Goal: Transaction & Acquisition: Purchase product/service

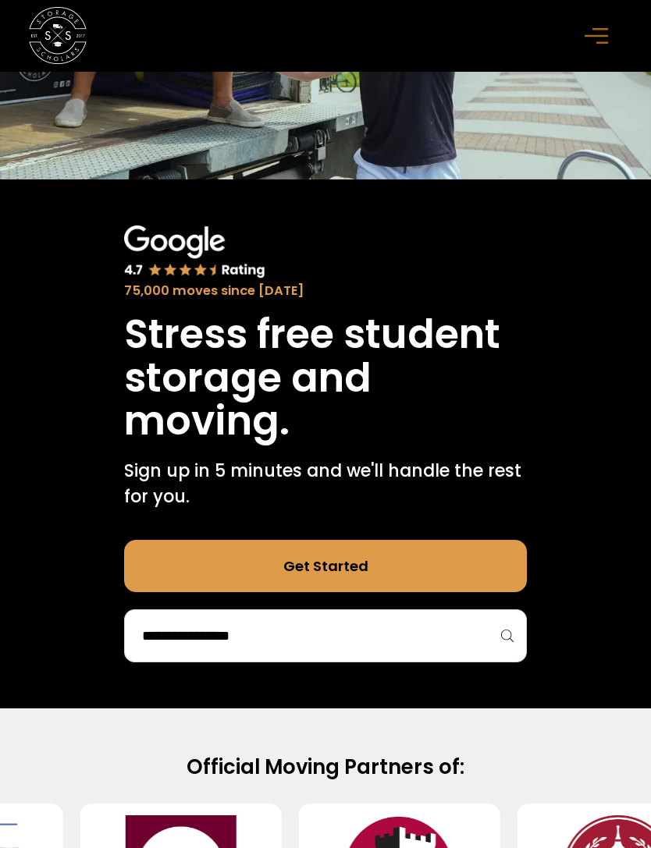
click at [249, 642] on input "search" at bounding box center [325, 636] width 370 height 27
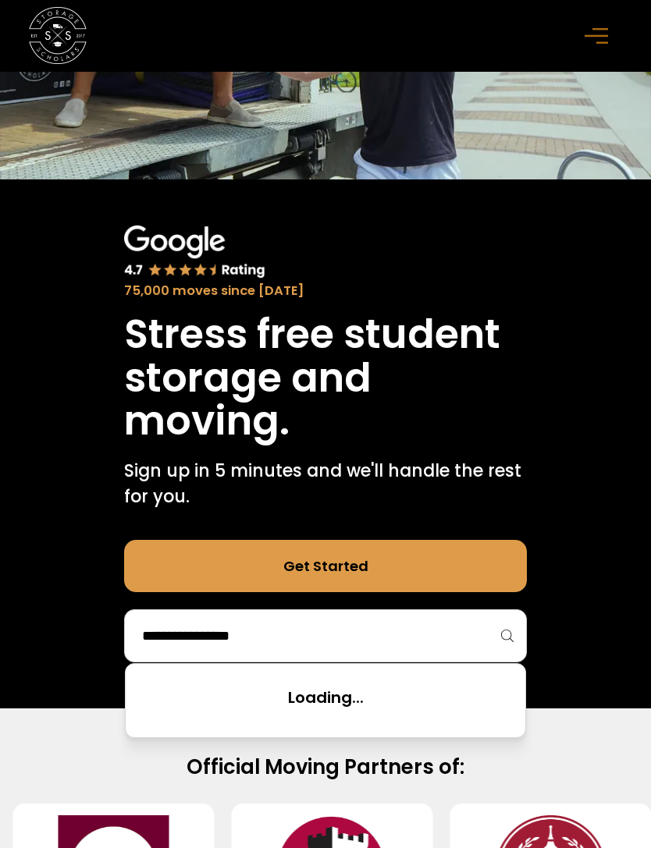
scroll to position [445, 0]
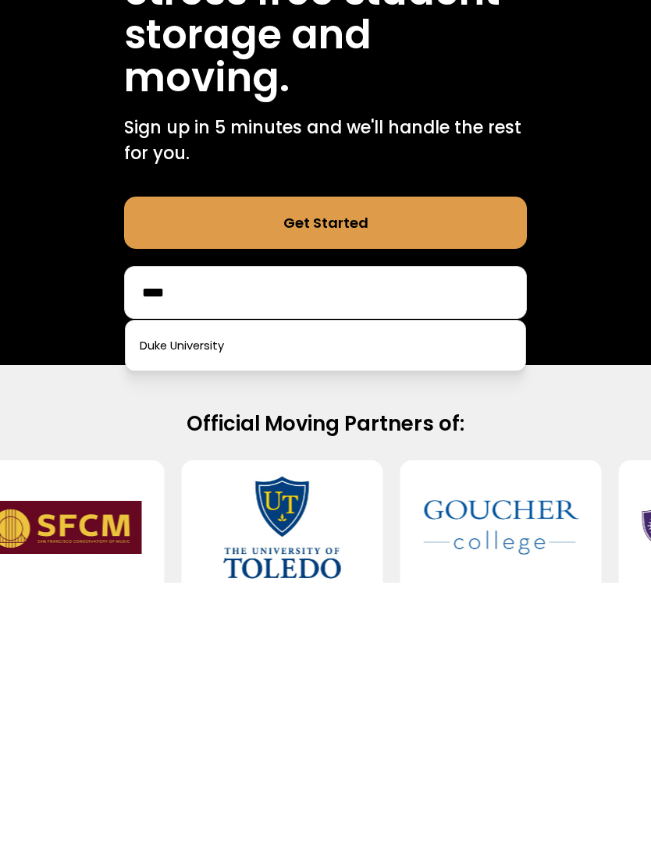
type input "****"
click at [249, 594] on link at bounding box center [325, 611] width 387 height 34
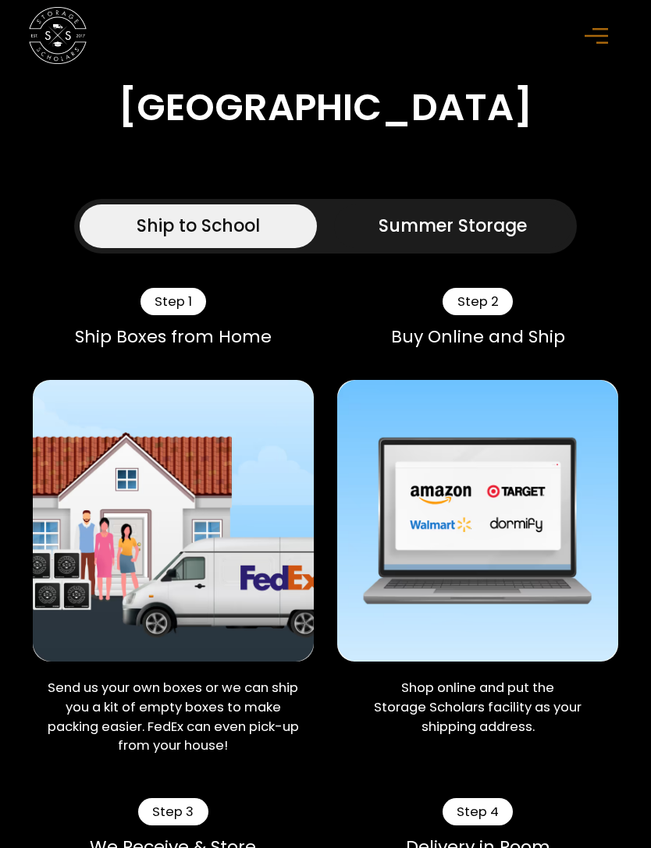
click at [486, 240] on div "Summer Storage" at bounding box center [452, 227] width 148 height 26
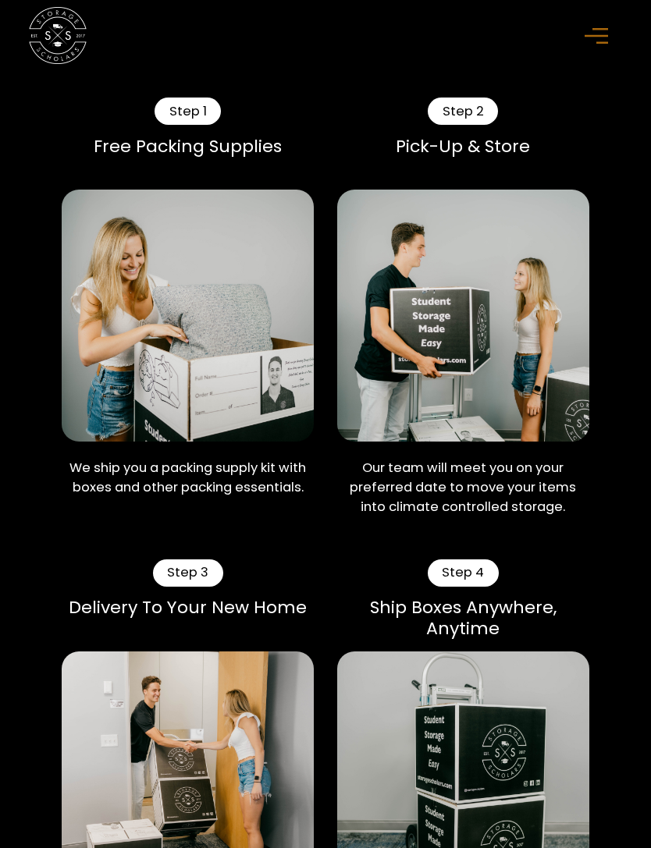
scroll to position [942, 0]
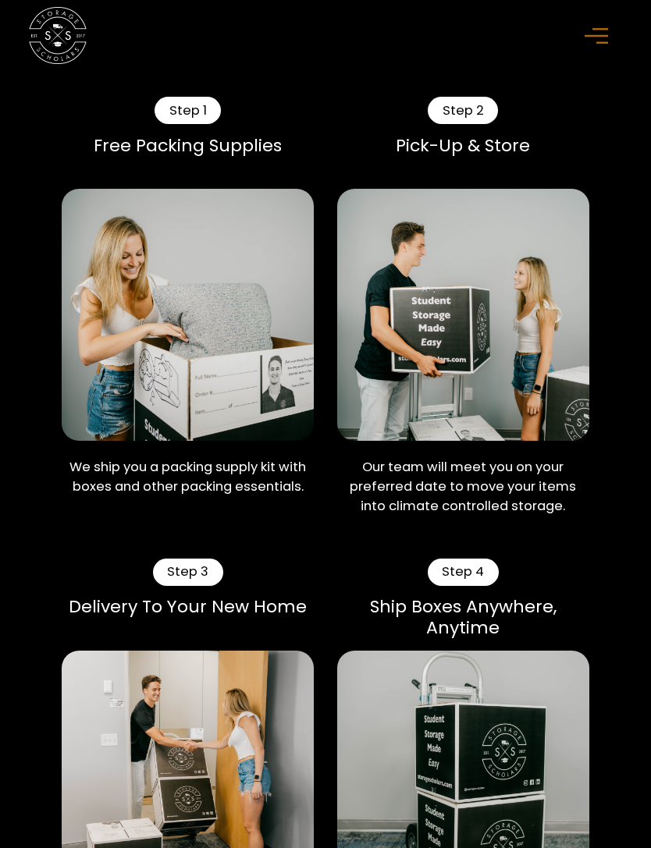
click at [529, 349] on img at bounding box center [463, 315] width 252 height 252
click at [507, 516] on p "Our team will meet you on your preferred date to move your items into climate c…" at bounding box center [463, 487] width 252 height 59
click at [472, 124] on div "Step 2" at bounding box center [463, 110] width 70 height 27
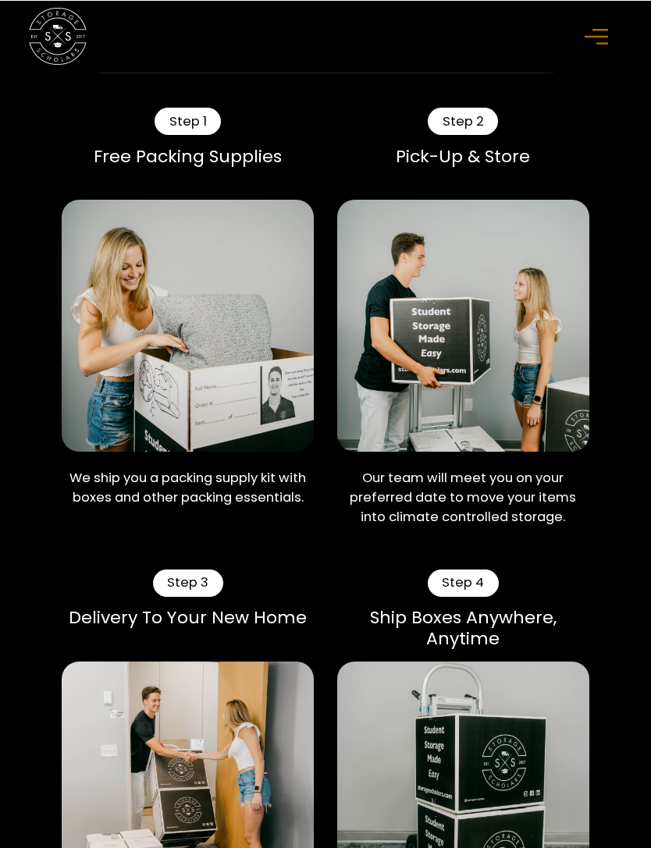
click at [482, 58] on div "Summer Storage" at bounding box center [452, 45] width 148 height 26
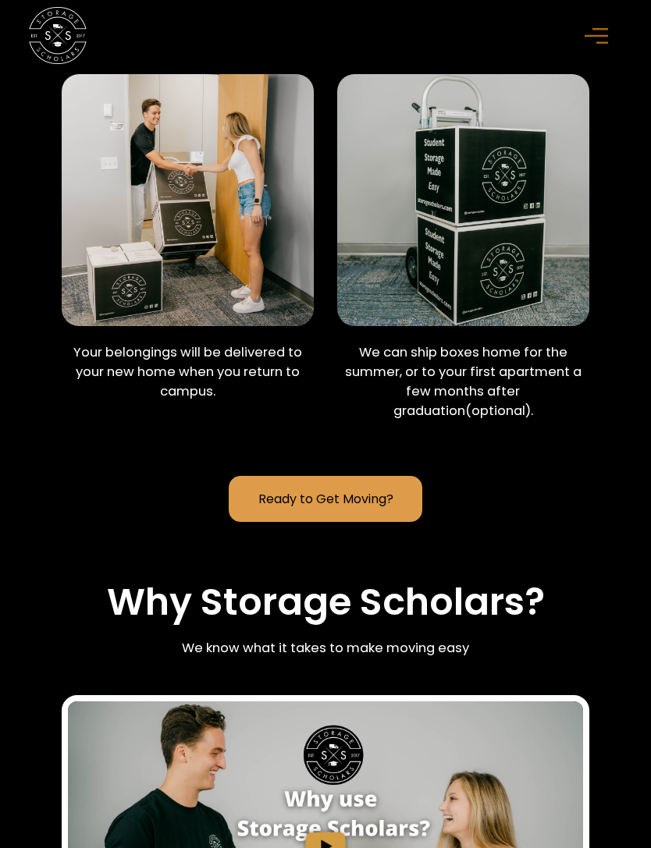
scroll to position [1540, 0]
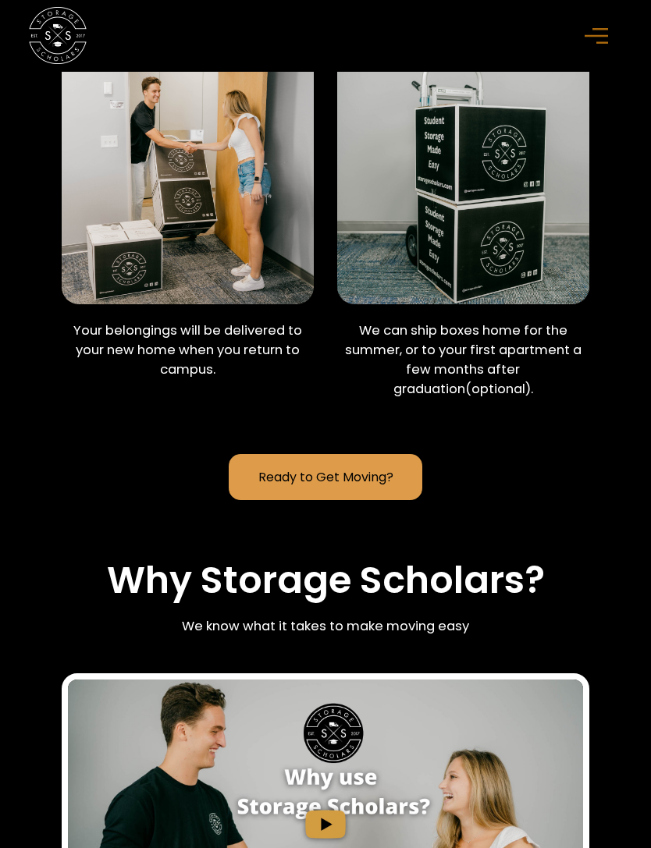
click at [382, 501] on link "Ready to Get Moving?" at bounding box center [326, 478] width 194 height 46
